Goal: Navigation & Orientation: Find specific page/section

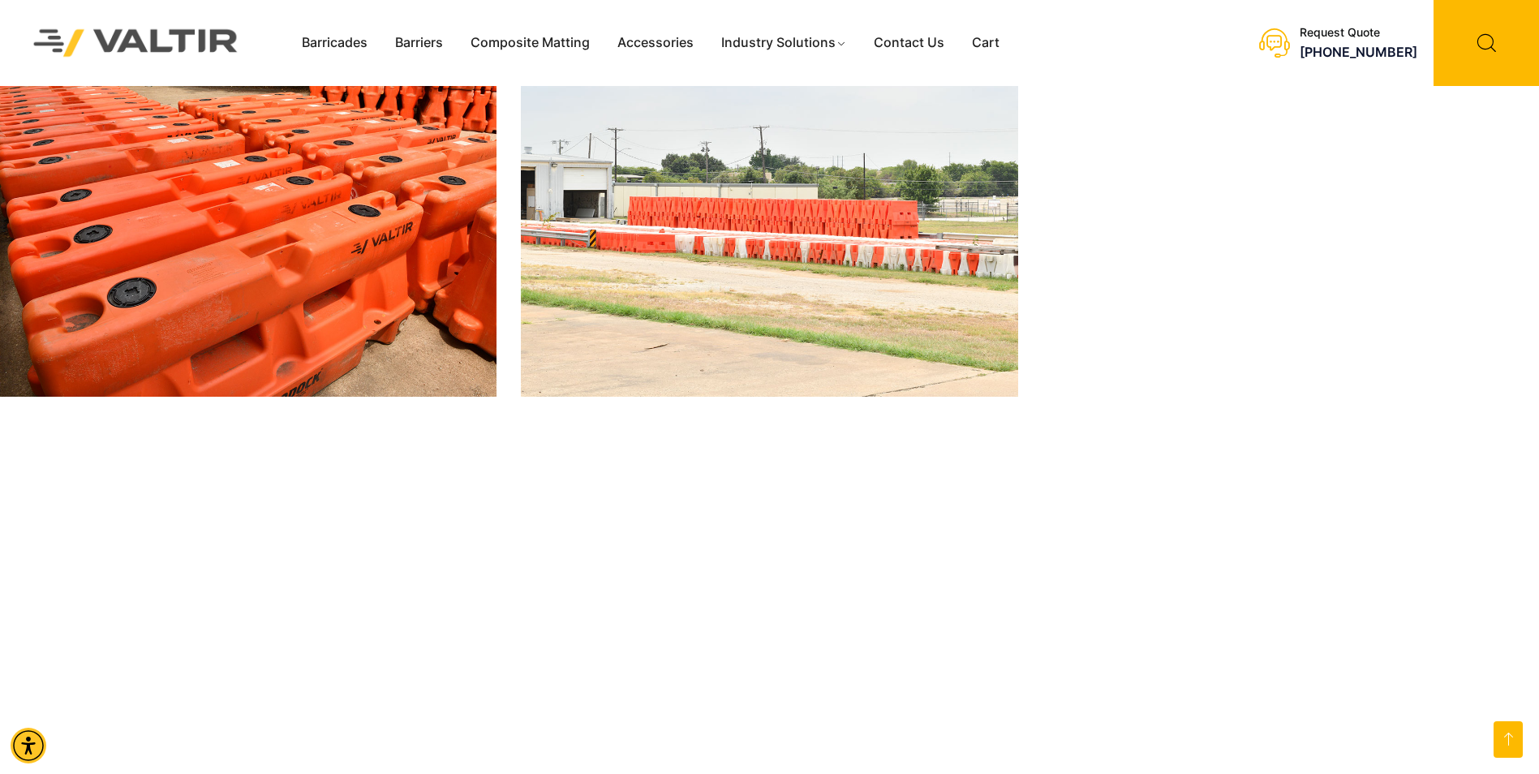
scroll to position [2677, 0]
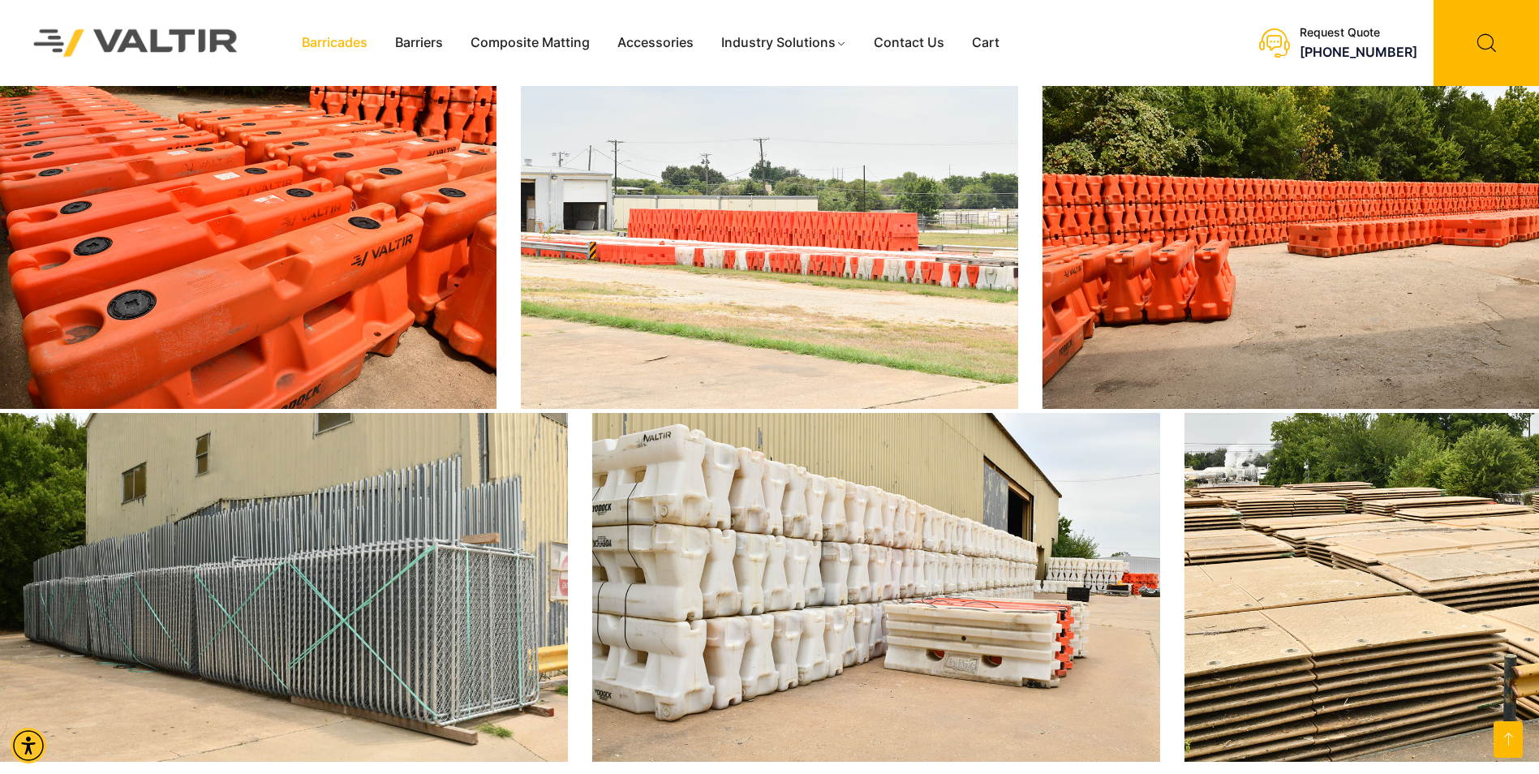
click at [354, 47] on link "Barricades" at bounding box center [334, 43] width 93 height 24
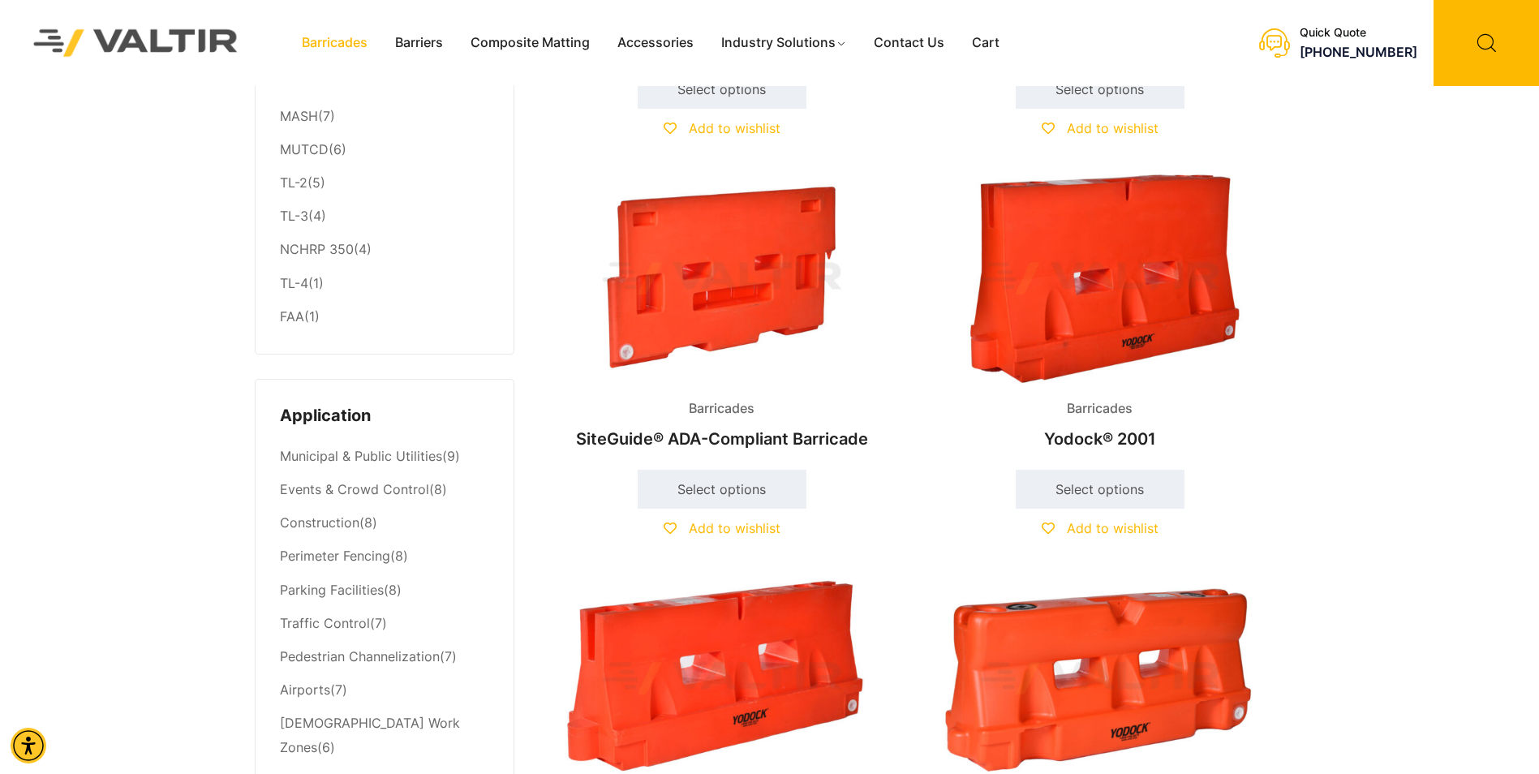
scroll to position [487, 0]
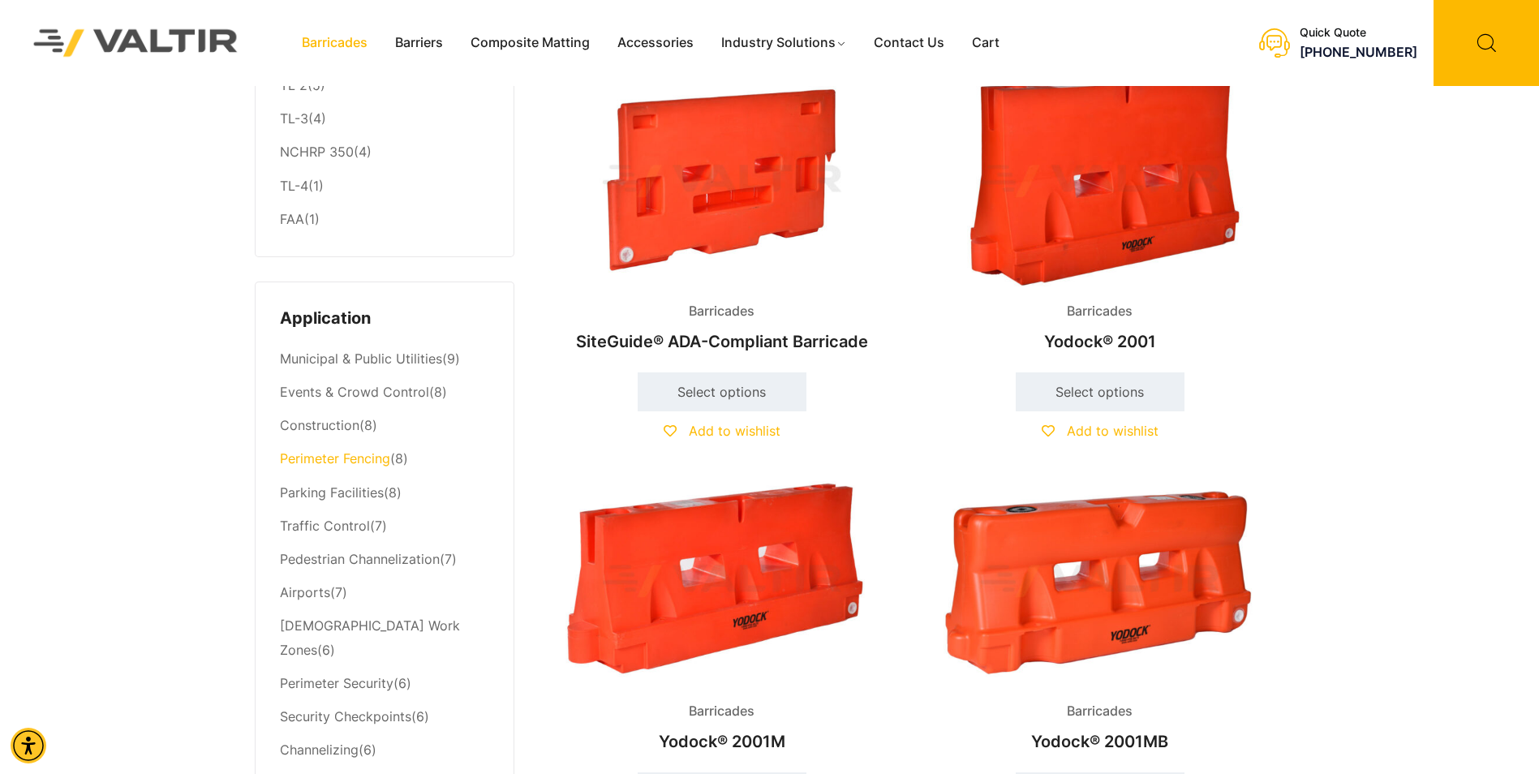
click at [336, 457] on link "Perimeter Fencing" at bounding box center [335, 458] width 110 height 16
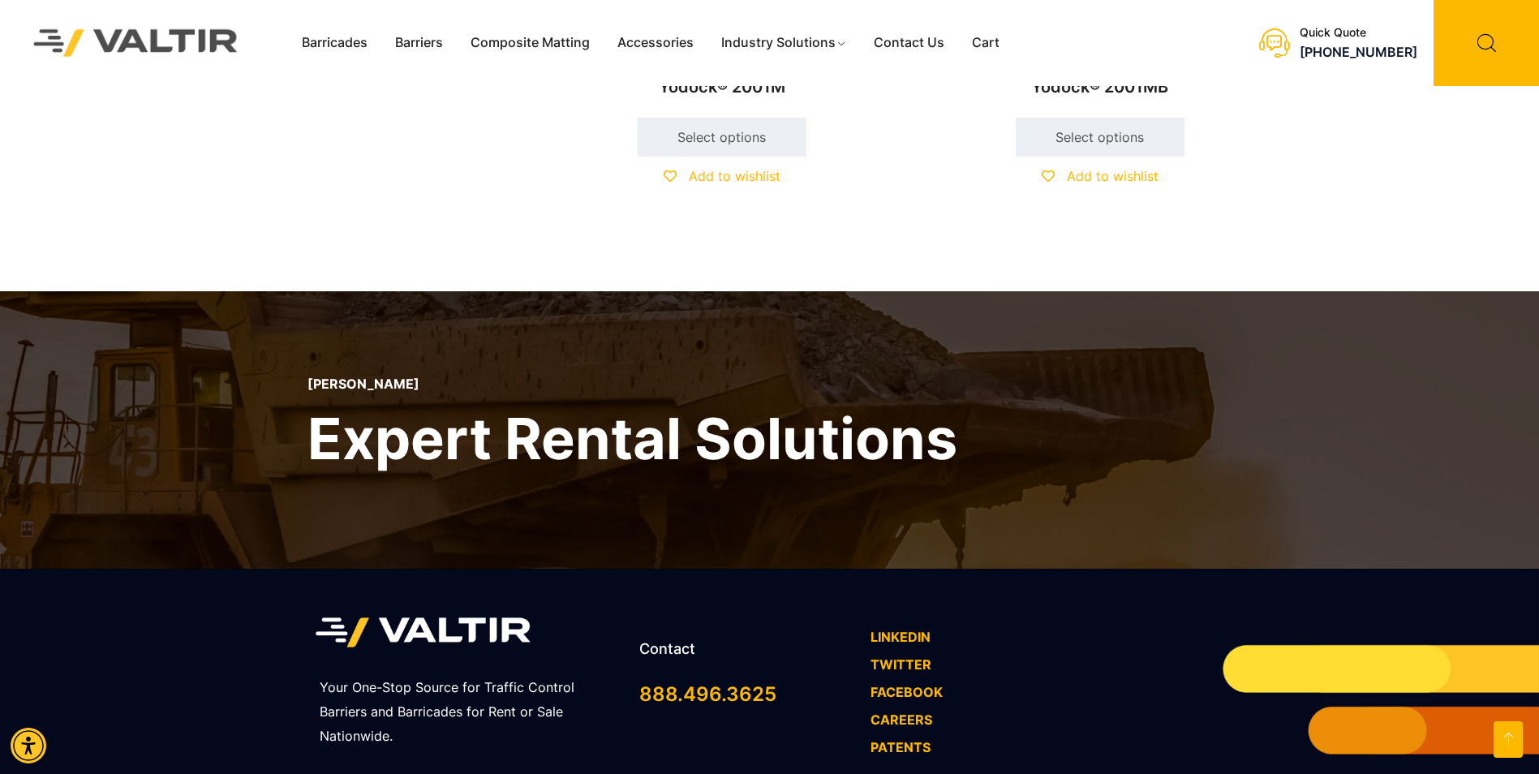
scroll to position [1650, 0]
